Goal: Task Accomplishment & Management: Use online tool/utility

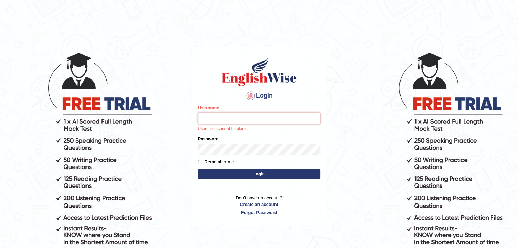
type input "Hasan_thapa"
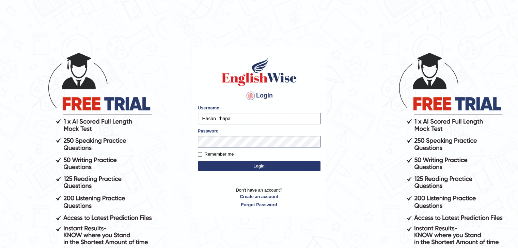
click at [249, 166] on button "Login" at bounding box center [259, 166] width 123 height 10
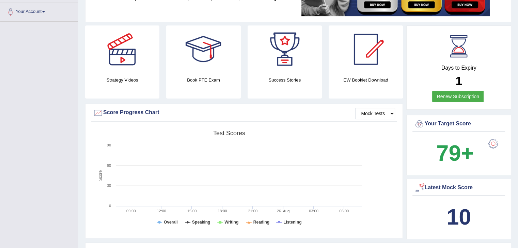
scroll to position [136, 0]
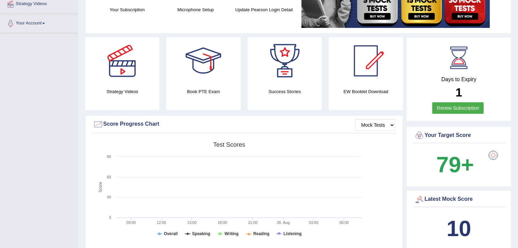
click at [461, 222] on b "10" at bounding box center [458, 228] width 25 height 25
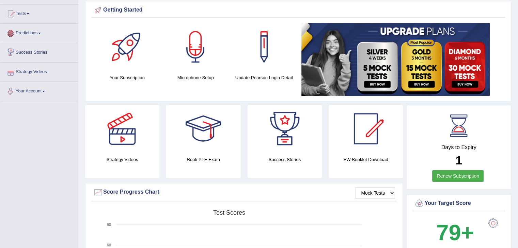
scroll to position [0, 0]
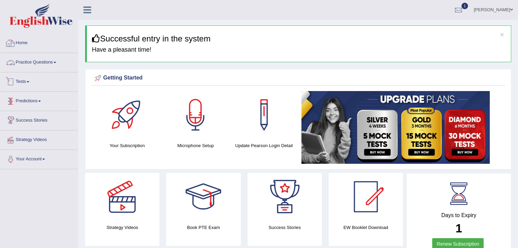
click at [23, 78] on link "Tests" at bounding box center [39, 81] width 78 height 17
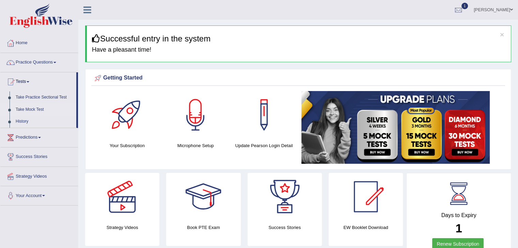
click at [34, 109] on link "Take Mock Test" at bounding box center [45, 110] width 64 height 12
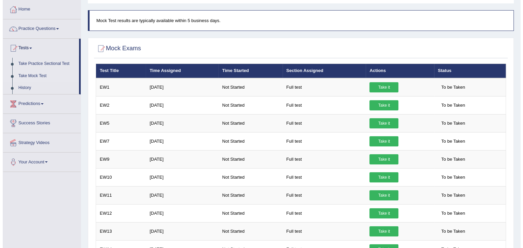
scroll to position [34, 0]
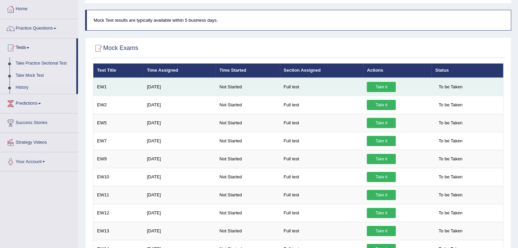
click at [384, 85] on link "Take it" at bounding box center [381, 87] width 29 height 10
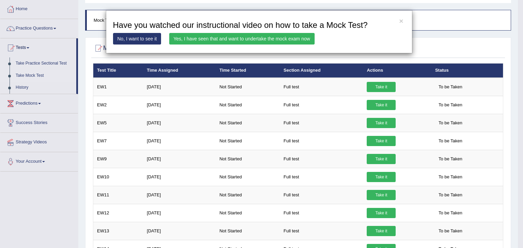
click at [186, 38] on link "Yes, I have seen that and want to undertake the mock exam now" at bounding box center [241, 39] width 145 height 12
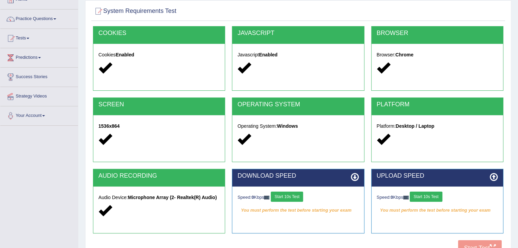
scroll to position [102, 0]
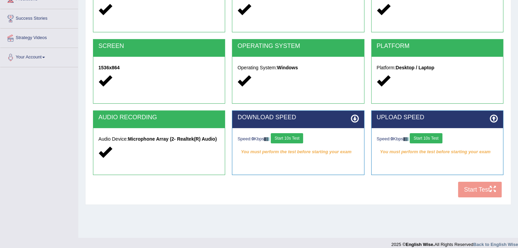
click at [491, 190] on div "COOKIES Cookies Enabled JAVASCRIPT Javascript Enabled BROWSER Browser: Chrome S…" at bounding box center [298, 85] width 414 height 234
click at [285, 138] on button "Start 10s Test" at bounding box center [287, 138] width 32 height 10
click at [436, 135] on button "Start 10s Test" at bounding box center [425, 138] width 32 height 10
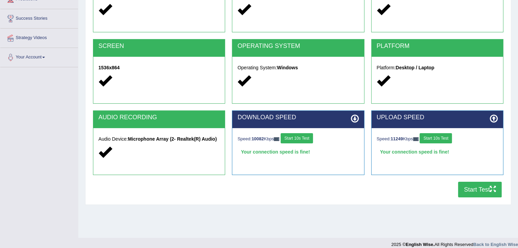
click at [480, 193] on button "Start Test" at bounding box center [480, 190] width 44 height 16
